Goal: Task Accomplishment & Management: Manage account settings

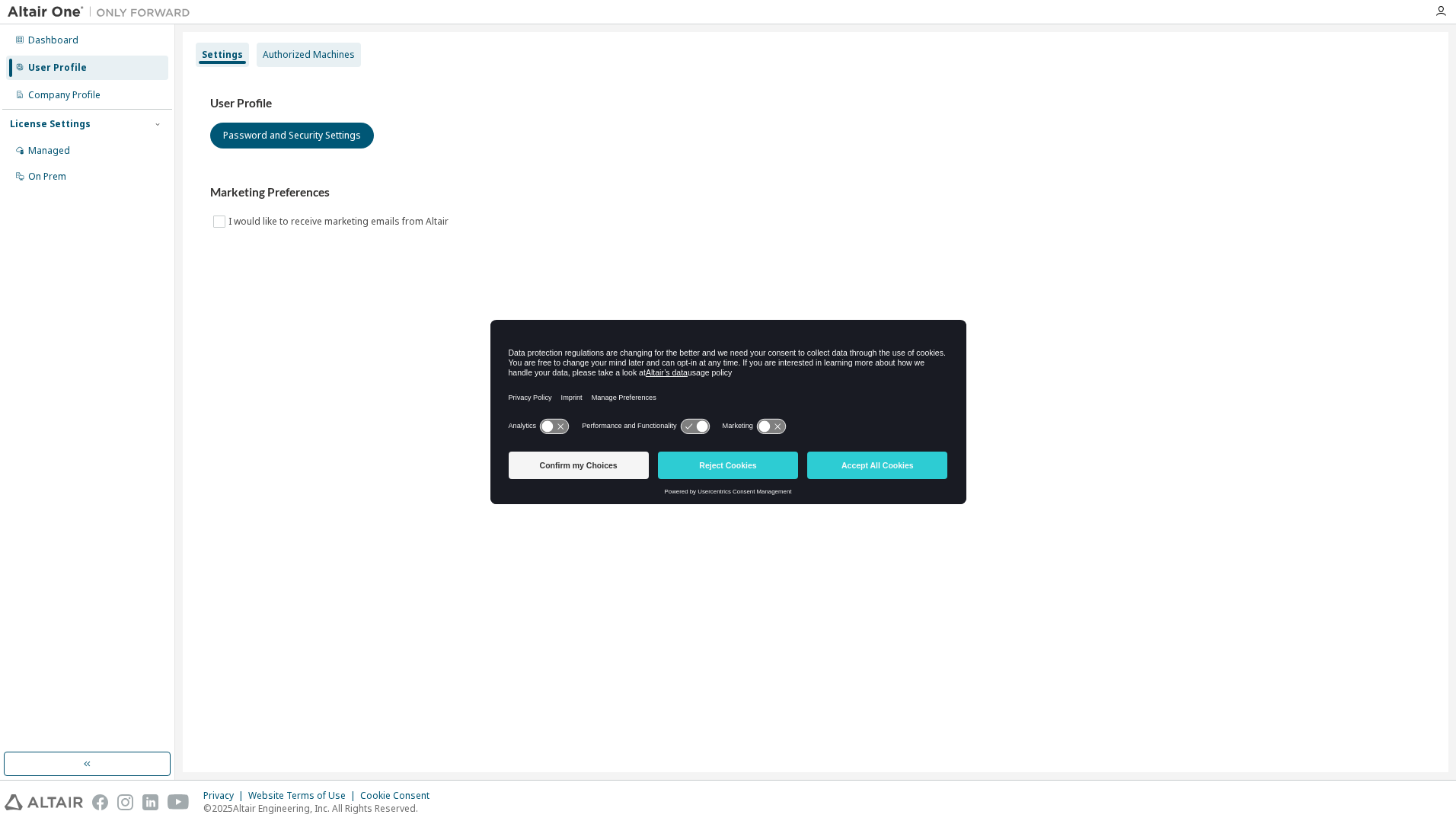
click at [313, 59] on div "Authorized Machines" at bounding box center [309, 55] width 92 height 13
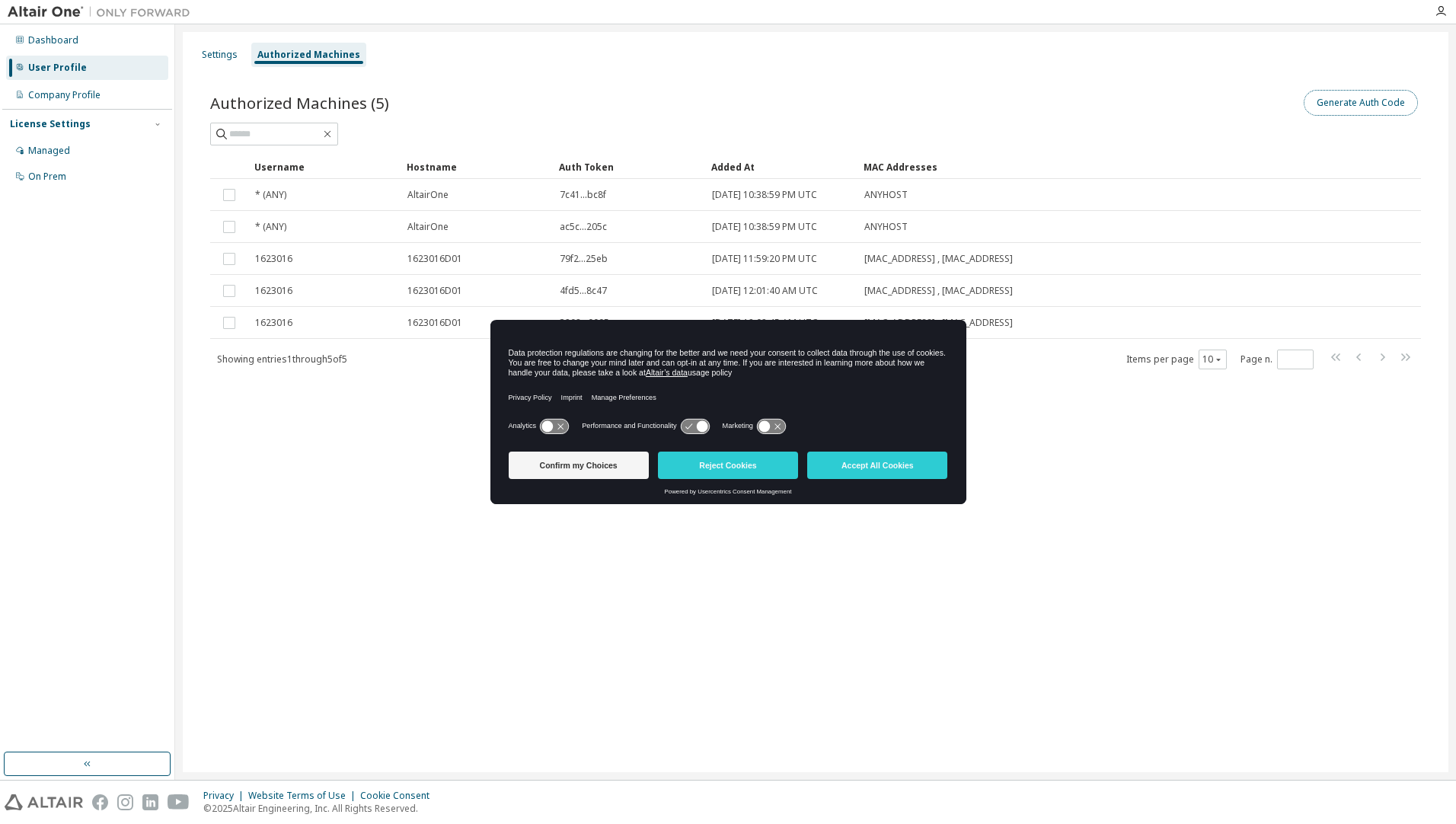
click at [1345, 104] on button "Generate Auth Code" at bounding box center [1360, 103] width 114 height 26
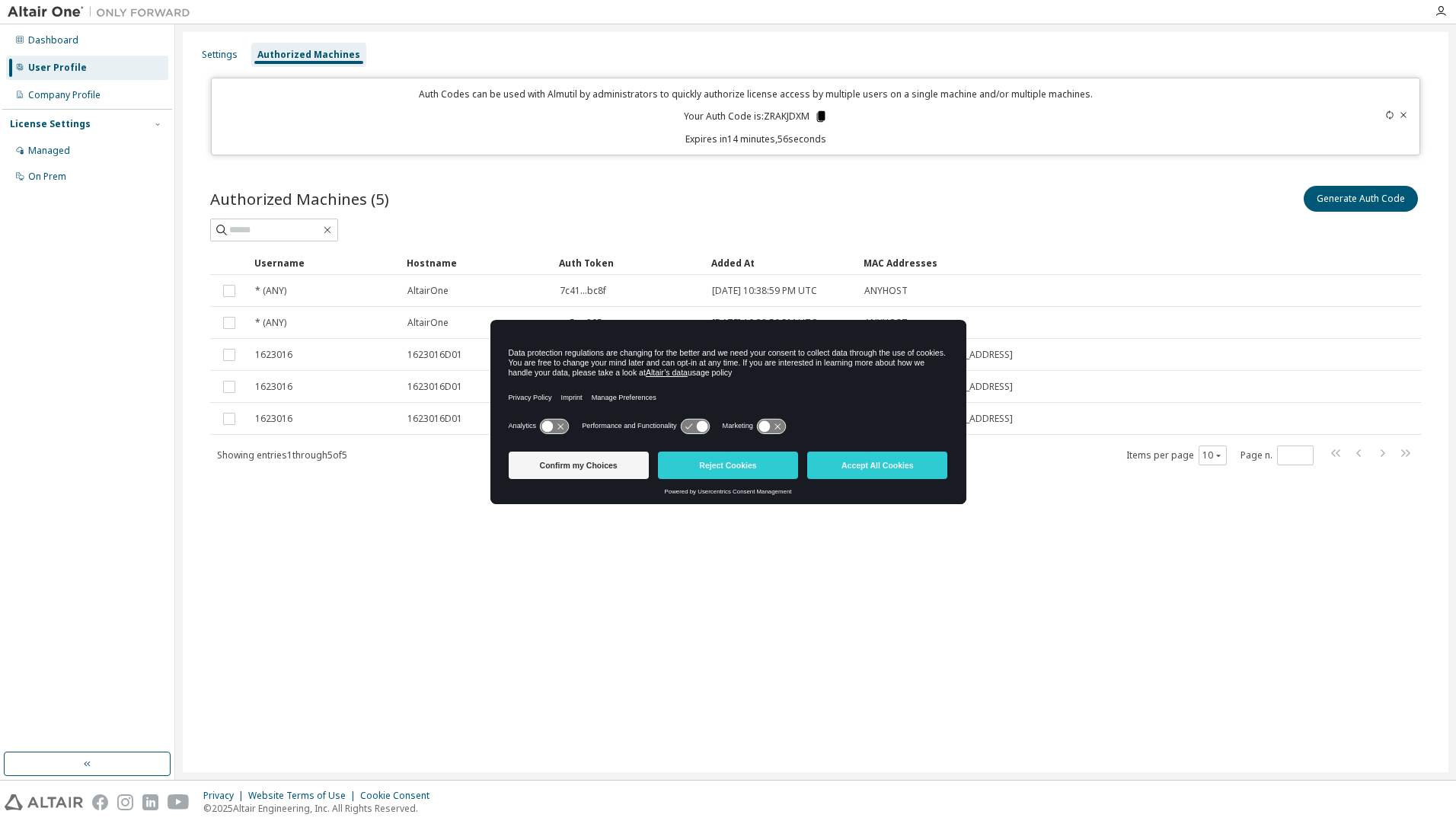
click at [820, 117] on icon at bounding box center [820, 117] width 9 height 11
